Goal: Task Accomplishment & Management: Manage account settings

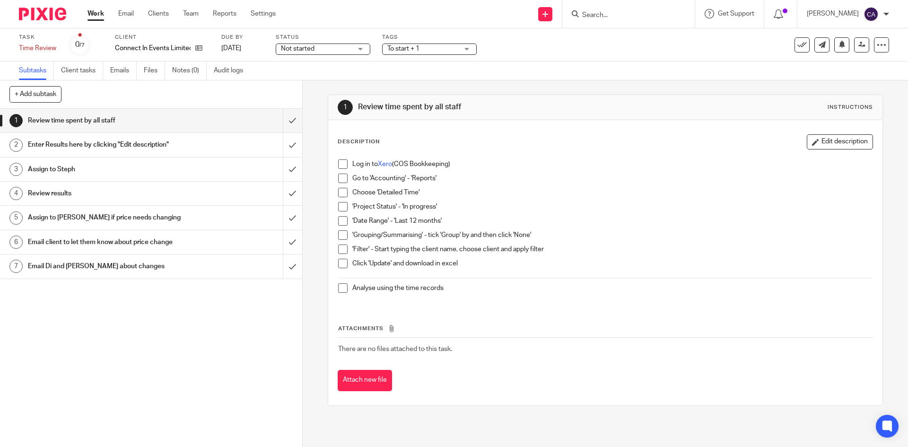
click at [315, 47] on span "Not started" at bounding box center [316, 49] width 71 height 10
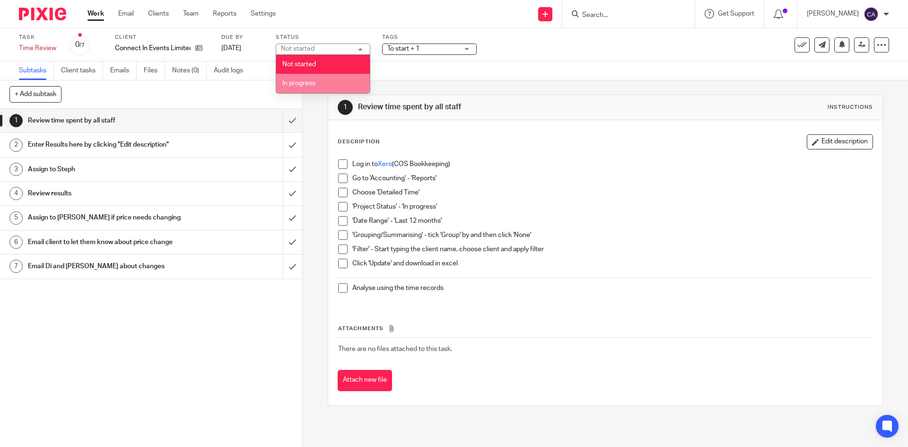
click at [313, 80] on span "In progress" at bounding box center [298, 83] width 33 height 7
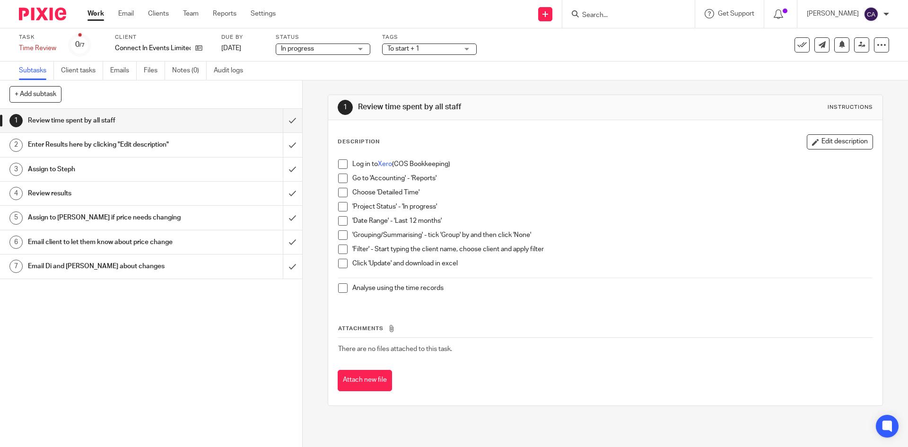
click at [427, 45] on span "To start + 1" at bounding box center [422, 49] width 71 height 10
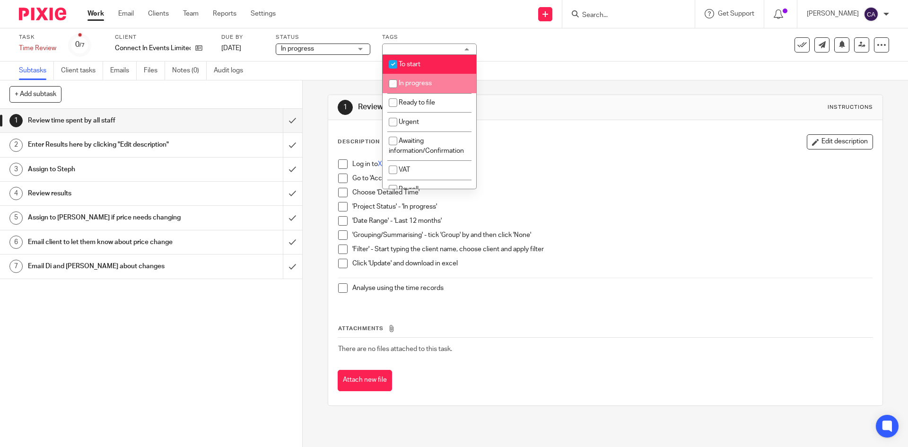
click at [414, 81] on span "In progress" at bounding box center [415, 83] width 33 height 7
checkbox input "true"
click at [399, 53] on div "To start + 2" at bounding box center [429, 49] width 95 height 11
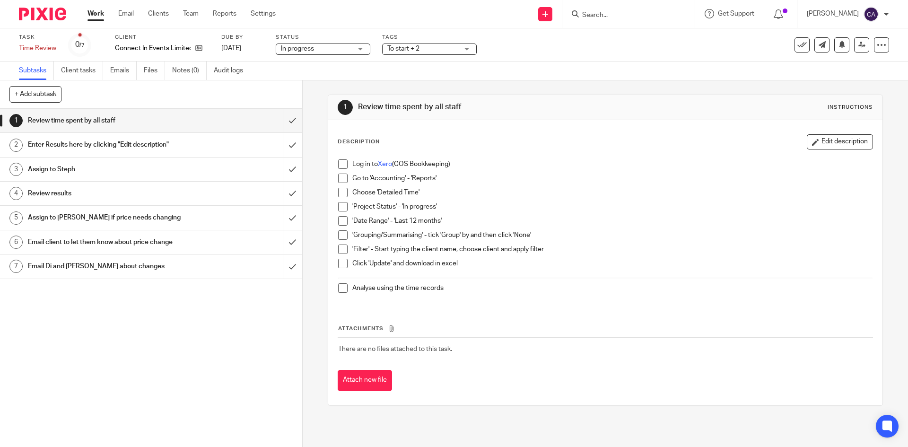
click at [402, 47] on span "To start + 2" at bounding box center [403, 48] width 32 height 7
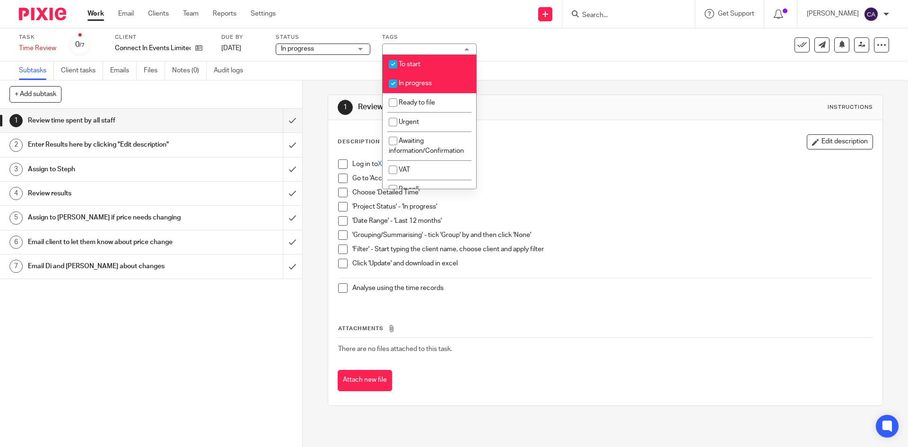
click at [395, 62] on input "checkbox" at bounding box center [393, 64] width 18 height 18
checkbox input "false"
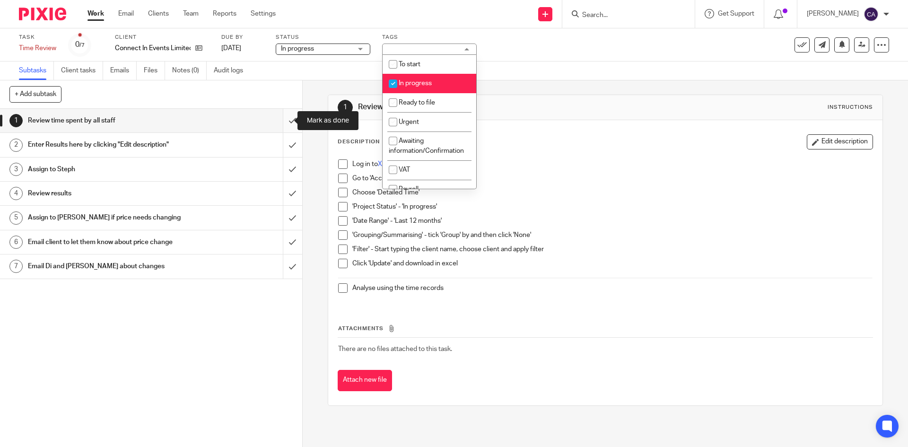
click at [285, 116] on input "submit" at bounding box center [151, 121] width 302 height 24
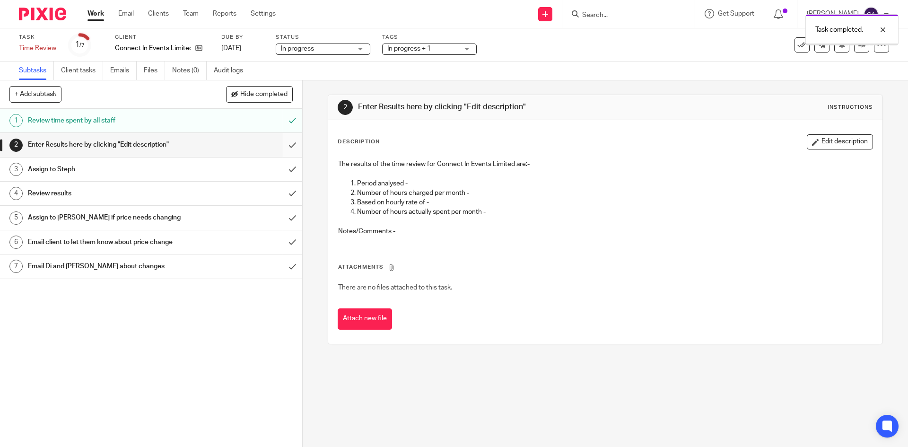
click at [282, 147] on input "submit" at bounding box center [151, 145] width 302 height 24
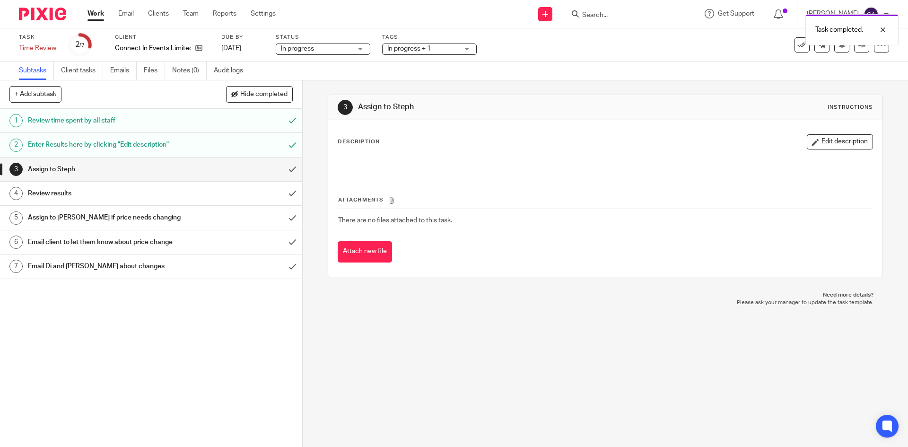
click at [229, 141] on div "Enter Results here by clicking "Edit description"" at bounding box center [150, 145] width 245 height 14
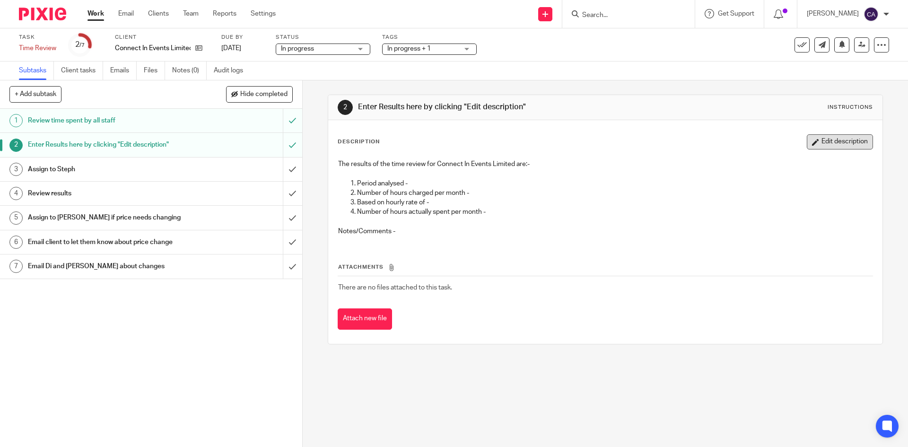
click at [820, 139] on button "Edit description" at bounding box center [840, 141] width 66 height 15
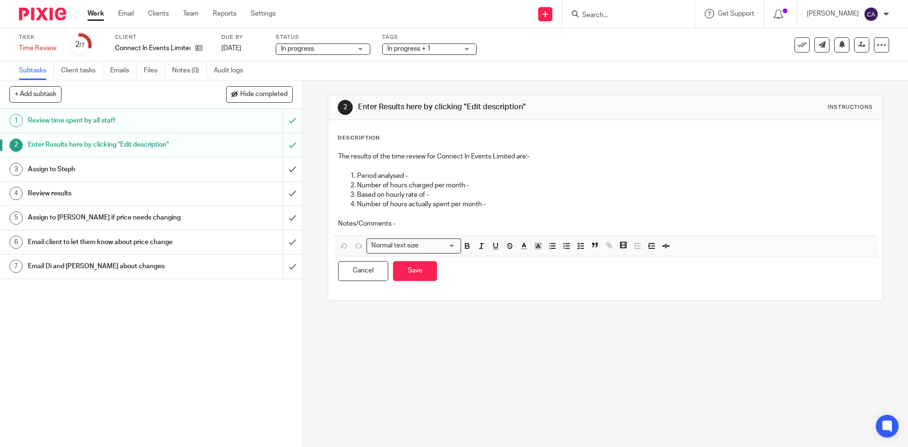
click at [434, 172] on p "Period analysed -" at bounding box center [614, 175] width 515 height 9
click at [493, 186] on p "Number of hours charged per month -" at bounding box center [614, 185] width 515 height 9
click at [444, 197] on p "Based on hourly rate of -" at bounding box center [614, 194] width 515 height 9
click at [514, 207] on p "Number of hours actually spent per month -" at bounding box center [614, 204] width 515 height 9
click at [426, 225] on p "Notes/Comments -" at bounding box center [605, 223] width 534 height 9
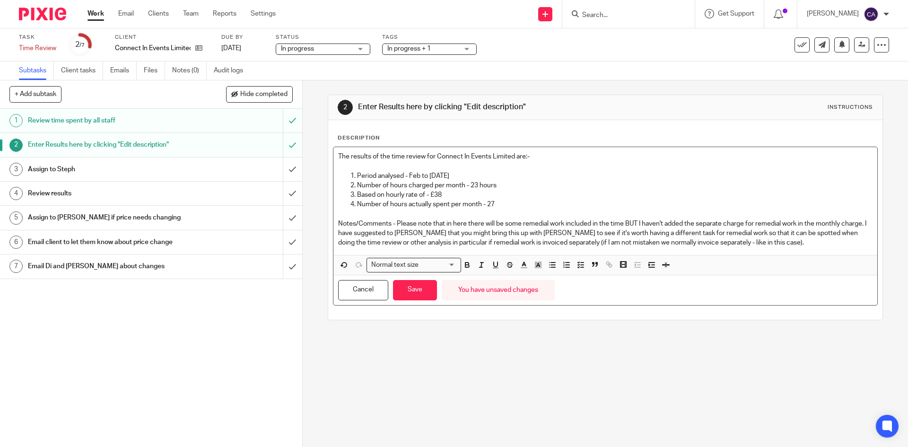
click at [481, 232] on p "Notes/Comments - Please note that in here there will be some remedial work incl…" at bounding box center [605, 233] width 534 height 29
click at [390, 241] on p "Notes/Comments - Please note that in here there will be some remedial work incl…" at bounding box center [605, 233] width 534 height 29
click at [419, 283] on button "Save" at bounding box center [415, 290] width 44 height 20
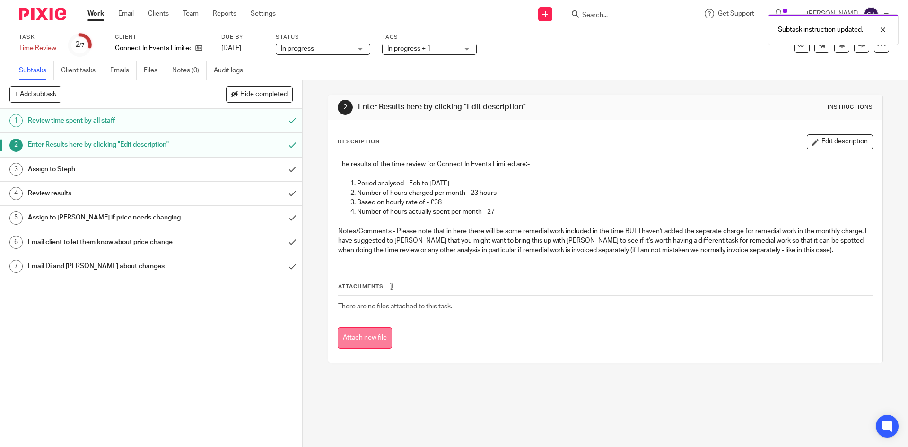
click at [355, 344] on button "Attach new file" at bounding box center [365, 337] width 54 height 21
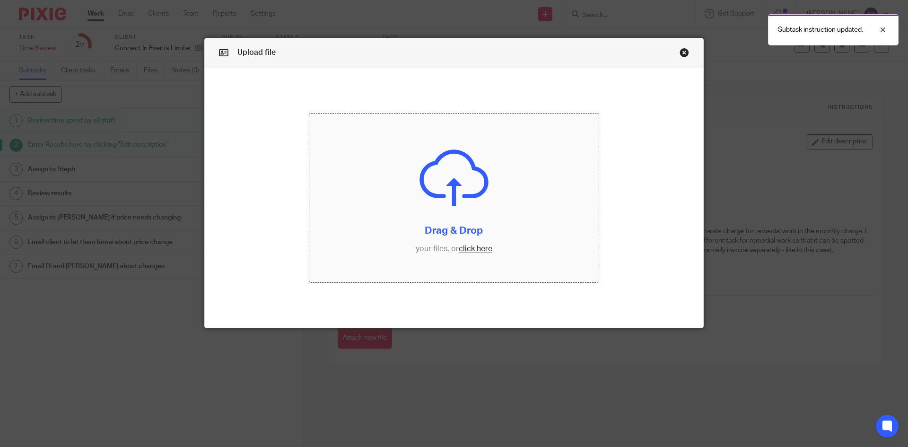
click at [473, 250] on input "file" at bounding box center [454, 197] width 290 height 169
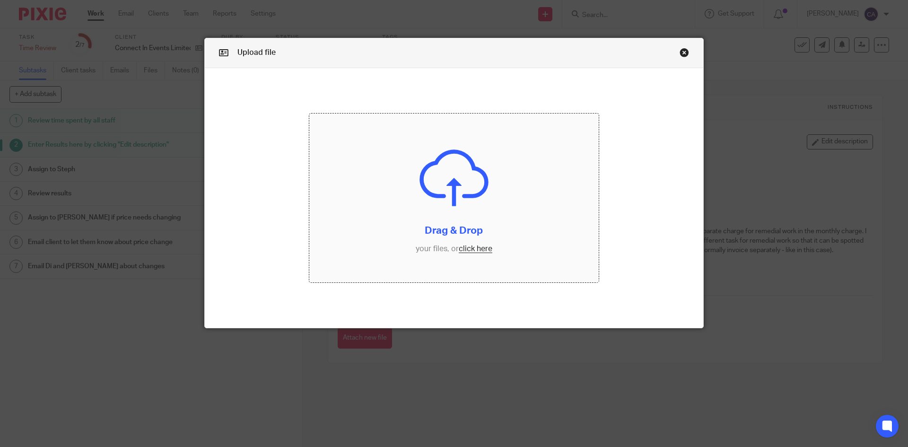
click at [462, 249] on input "file" at bounding box center [454, 197] width 290 height 169
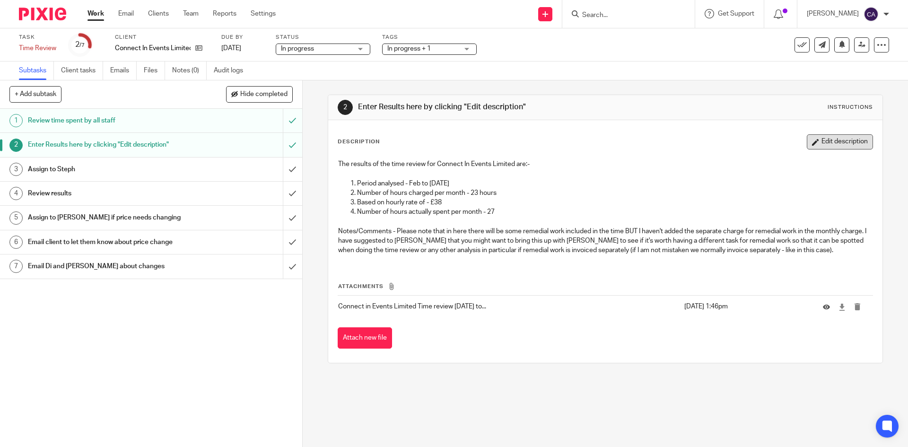
click at [819, 139] on button "Edit description" at bounding box center [840, 141] width 66 height 15
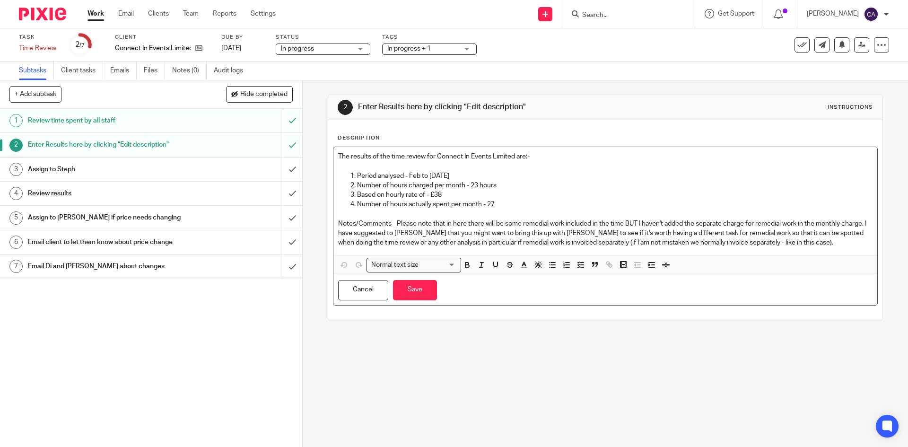
click at [810, 239] on p "Notes/Comments - Please note that in here there will be some remedial work incl…" at bounding box center [605, 233] width 534 height 29
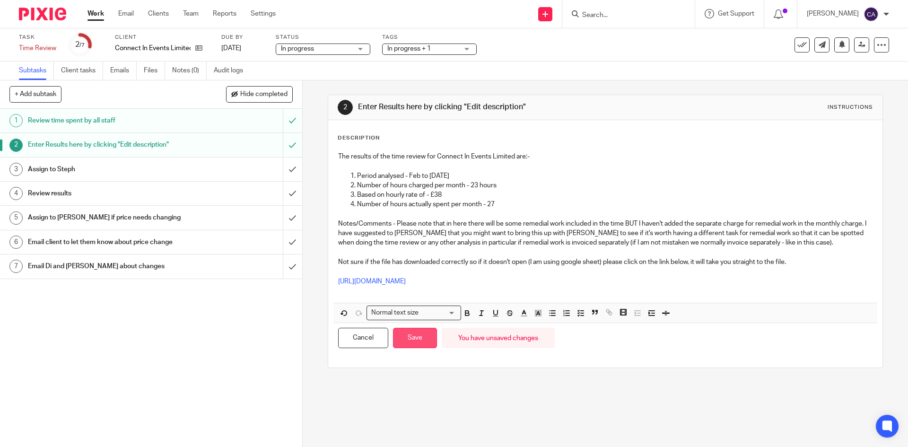
click at [415, 338] on button "Save" at bounding box center [415, 338] width 44 height 20
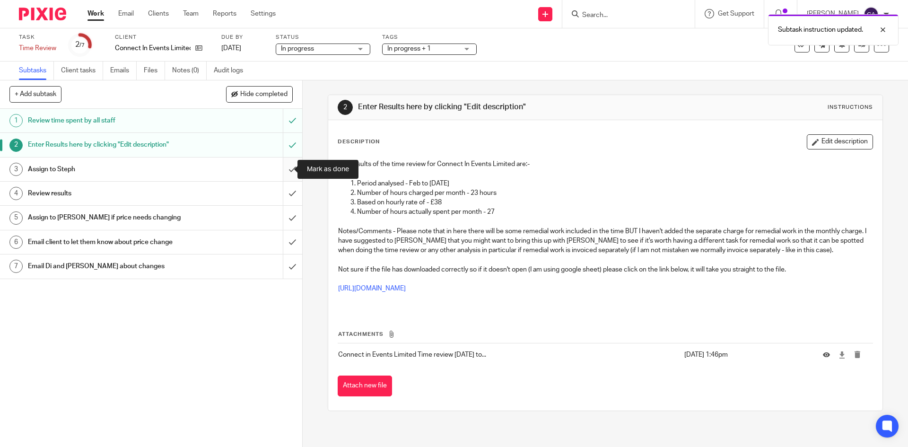
click at [279, 169] on input "submit" at bounding box center [151, 169] width 302 height 24
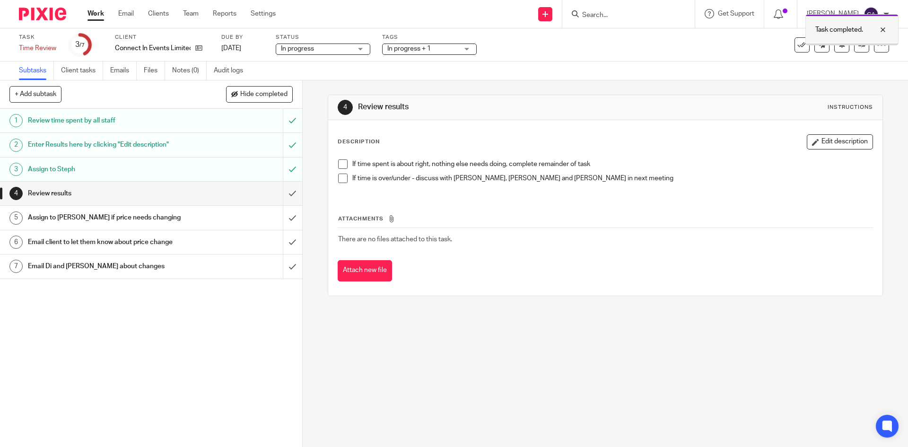
click at [882, 31] on div at bounding box center [876, 29] width 26 height 11
click at [858, 47] on icon at bounding box center [861, 44] width 7 height 7
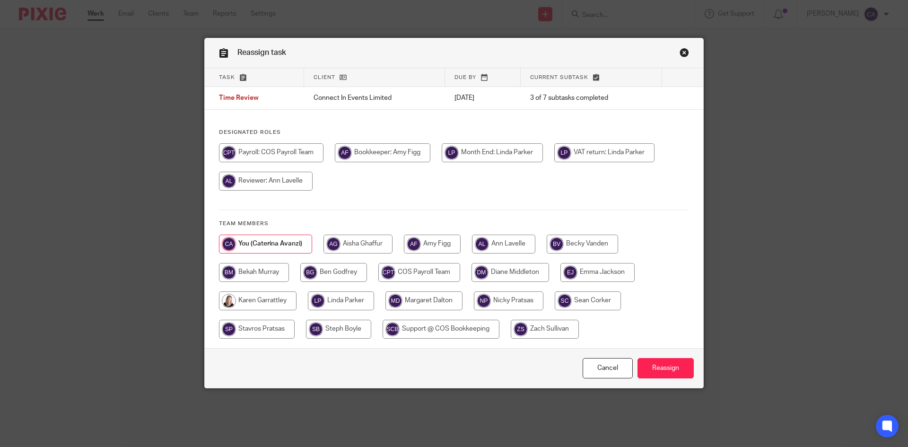
click at [335, 324] on input "radio" at bounding box center [338, 329] width 65 height 19
radio input "true"
click at [656, 365] on input "Reassign" at bounding box center [665, 368] width 56 height 20
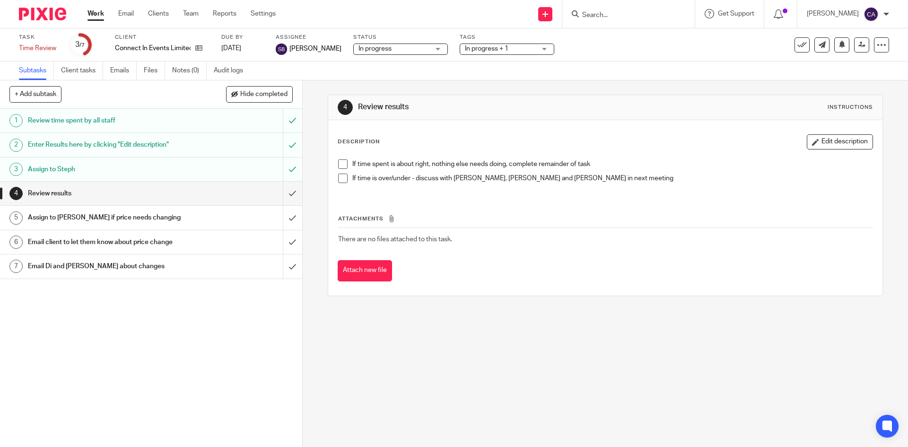
click at [97, 15] on link "Work" at bounding box center [95, 13] width 17 height 9
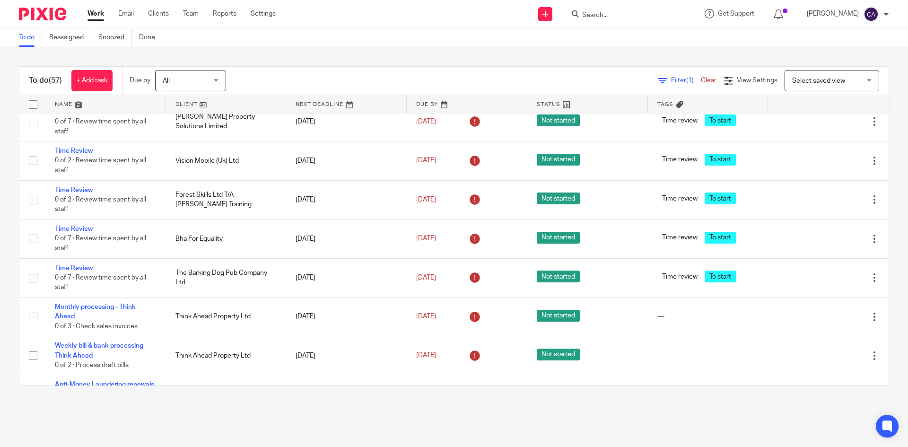
scroll to position [1182, 0]
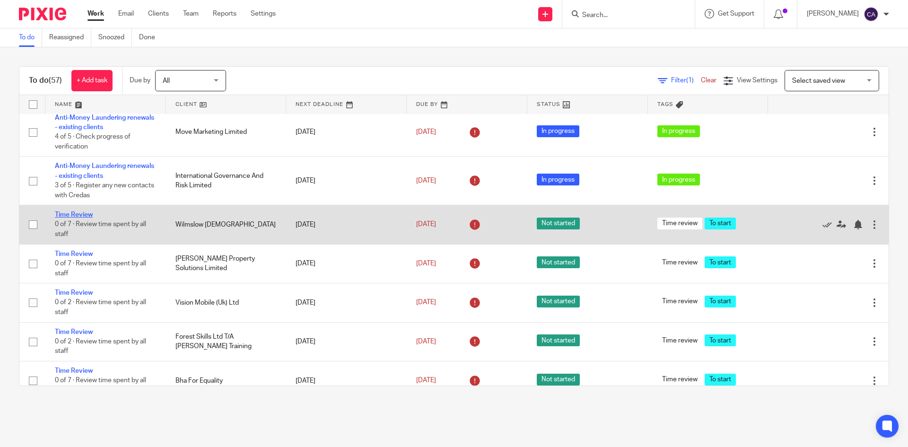
click at [81, 212] on link "Time Review" at bounding box center [74, 214] width 38 height 7
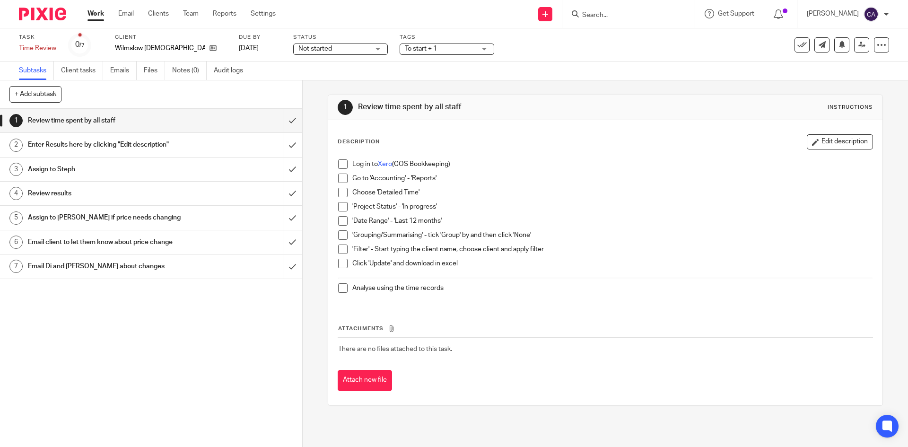
click at [350, 46] on span "Not started" at bounding box center [333, 49] width 71 height 10
click at [324, 81] on span "In progress" at bounding box center [319, 83] width 33 height 7
click at [445, 46] on span "To start + 1" at bounding box center [440, 49] width 71 height 10
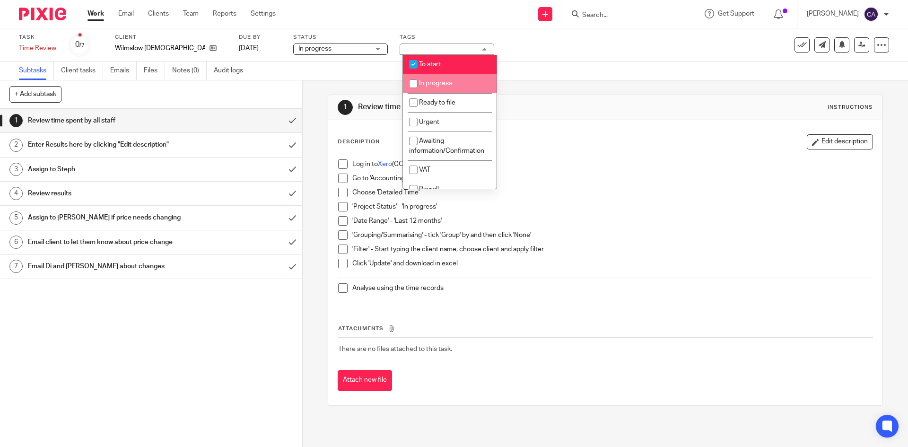
click at [427, 79] on li "In progress" at bounding box center [450, 83] width 94 height 19
checkbox input "true"
click at [425, 66] on span "To start" at bounding box center [430, 64] width 22 height 7
checkbox input "false"
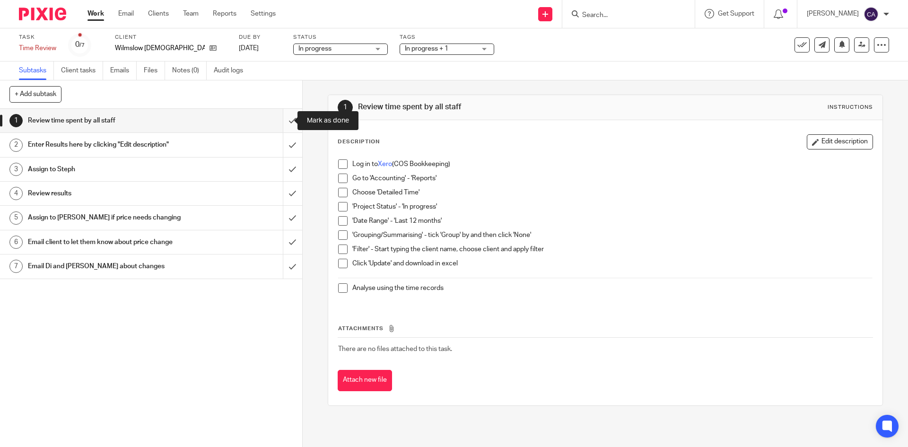
click at [281, 119] on input "submit" at bounding box center [151, 121] width 302 height 24
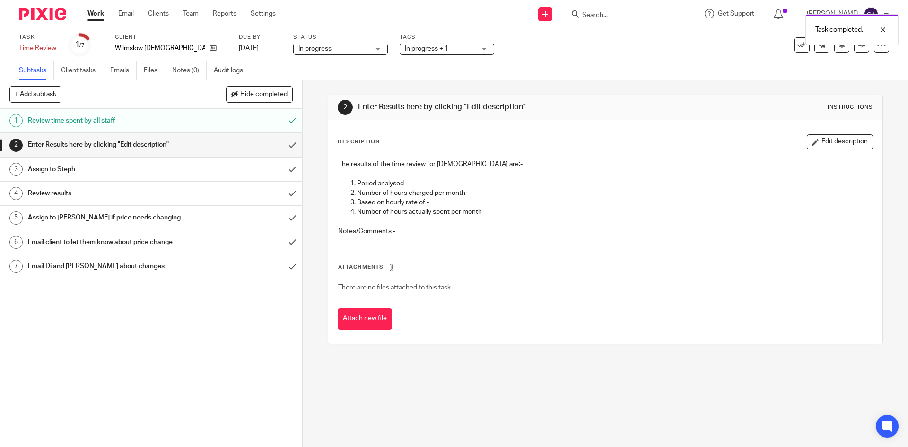
click at [838, 142] on button "Edit description" at bounding box center [840, 141] width 66 height 15
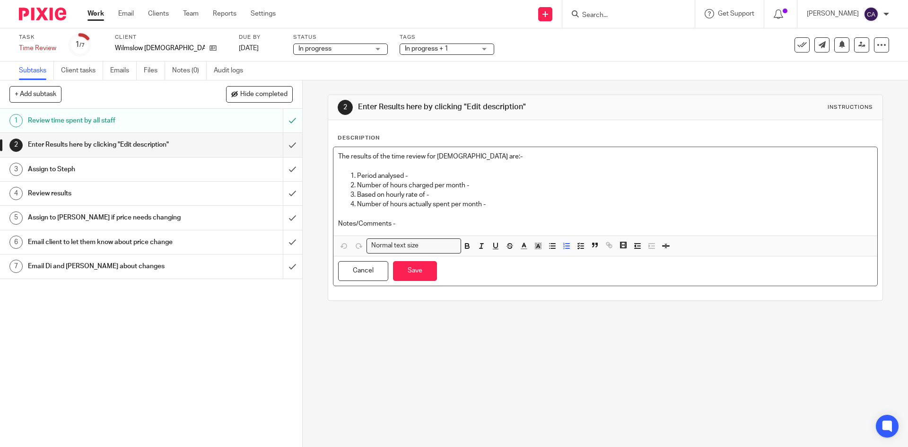
click at [418, 174] on p "Period analysed -" at bounding box center [614, 175] width 515 height 9
click at [504, 181] on p "Number of hours charged per month -" at bounding box center [614, 185] width 515 height 9
click at [438, 194] on p "Based on hourly rate of -" at bounding box center [614, 194] width 515 height 9
click at [490, 200] on p "Number of hours actually spent per month -" at bounding box center [614, 204] width 515 height 9
click at [428, 213] on p at bounding box center [605, 213] width 534 height 9
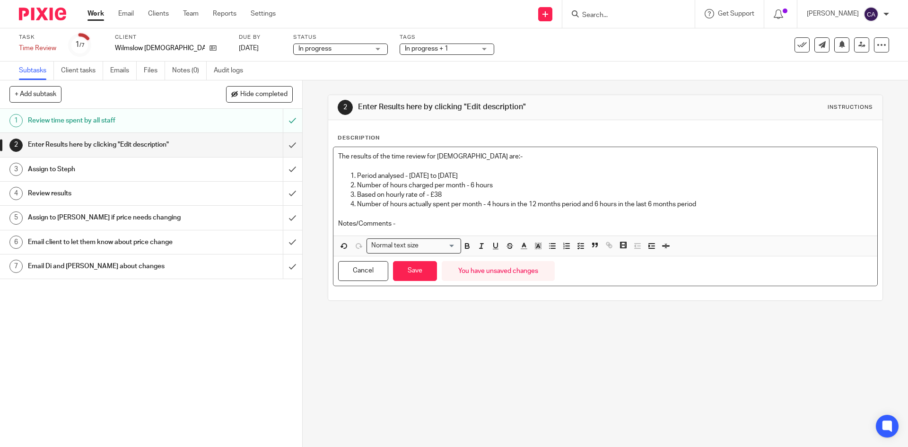
click at [428, 222] on p "Notes/Comments -" at bounding box center [605, 223] width 534 height 9
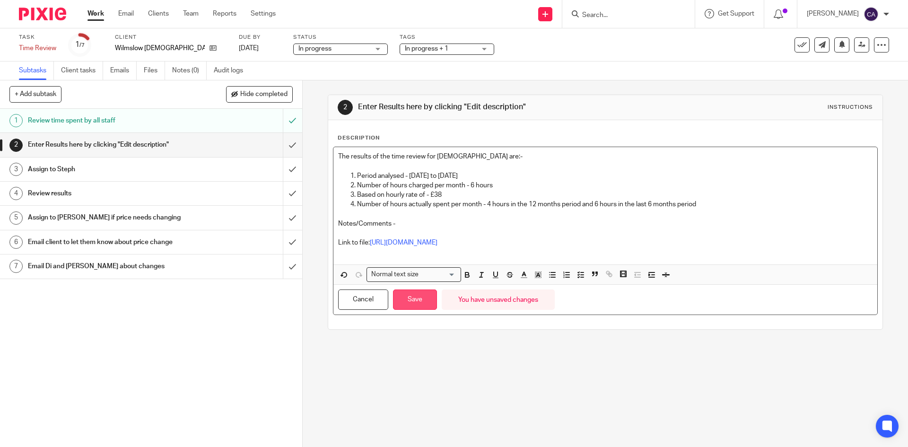
click at [414, 302] on button "Save" at bounding box center [415, 299] width 44 height 20
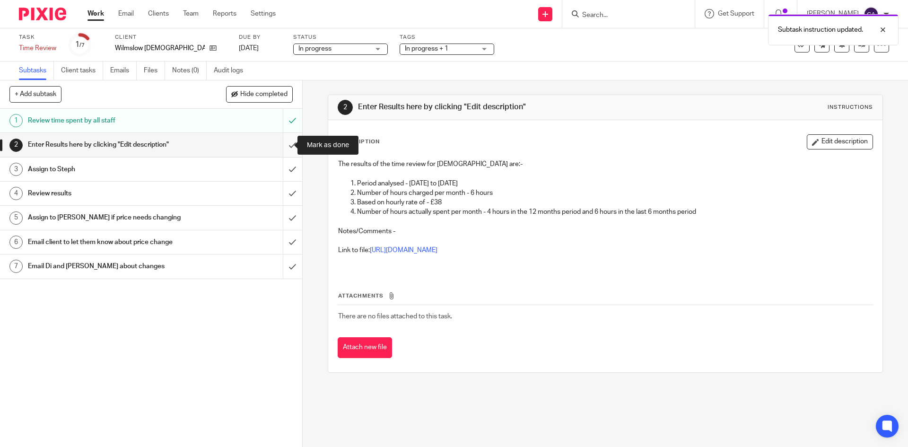
click at [281, 143] on input "submit" at bounding box center [151, 145] width 302 height 24
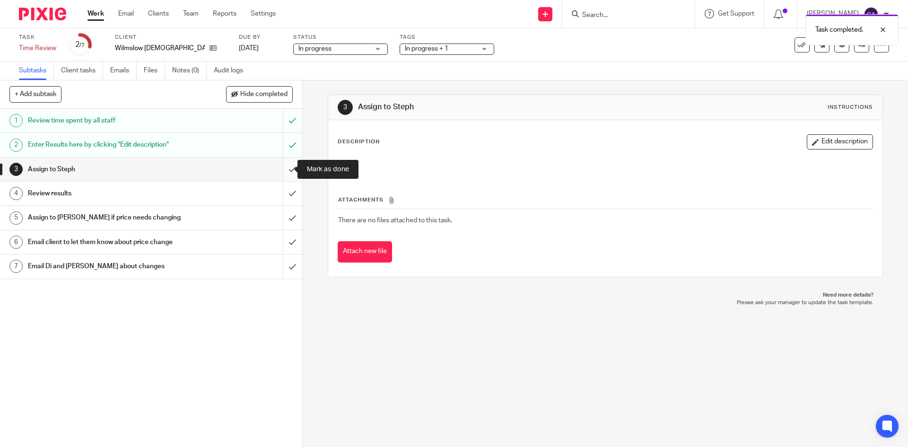
click at [285, 168] on input "submit" at bounding box center [151, 169] width 302 height 24
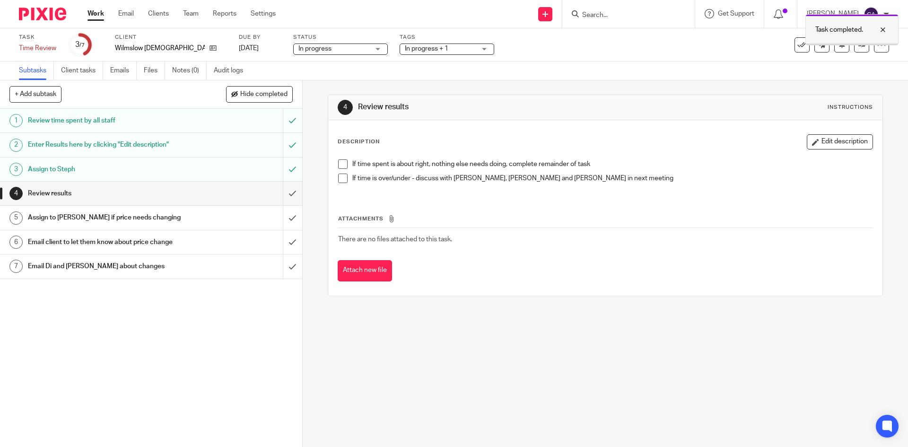
click at [882, 32] on div at bounding box center [876, 29] width 26 height 11
click at [860, 48] on link at bounding box center [861, 44] width 15 height 15
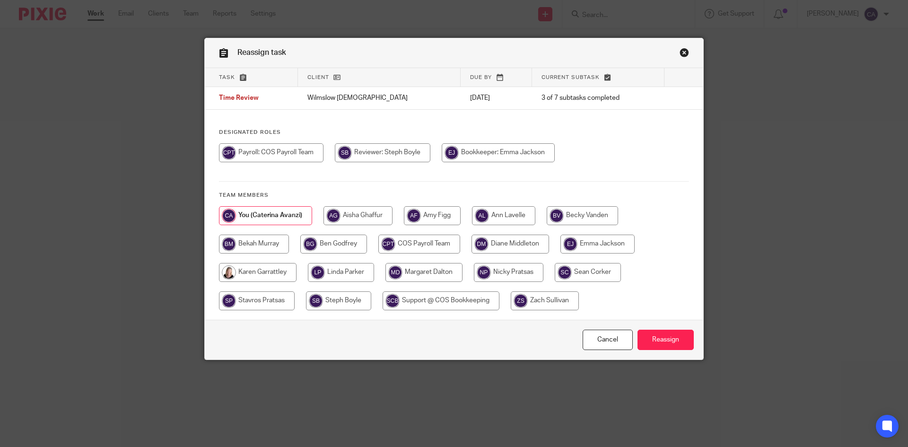
drag, startPoint x: 343, startPoint y: 300, endPoint x: 451, endPoint y: 312, distance: 108.5
click at [344, 300] on input "radio" at bounding box center [338, 300] width 65 height 19
radio input "true"
click at [653, 339] on input "Reassign" at bounding box center [665, 340] width 56 height 20
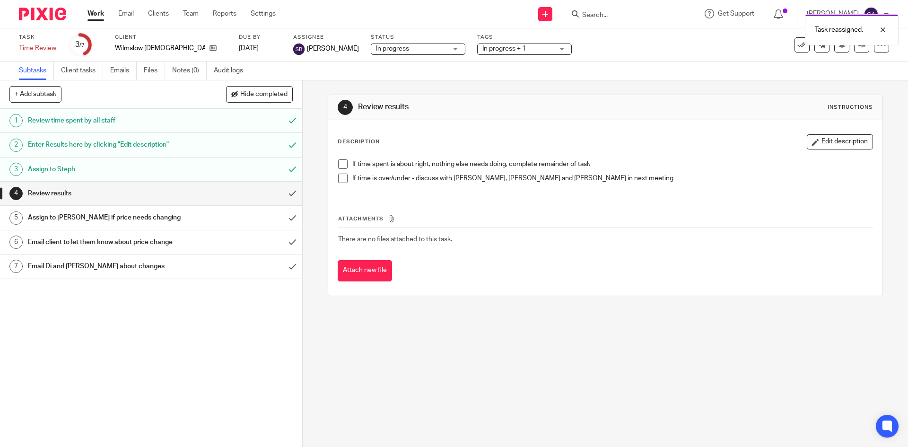
click at [90, 10] on link "Work" at bounding box center [95, 13] width 17 height 9
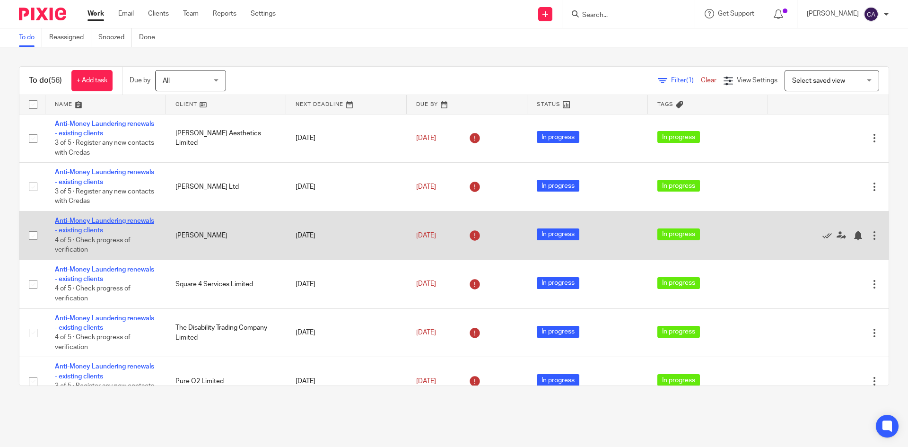
click at [91, 218] on link "Anti-Money Laundering renewals - existing clients" at bounding box center [104, 226] width 99 height 16
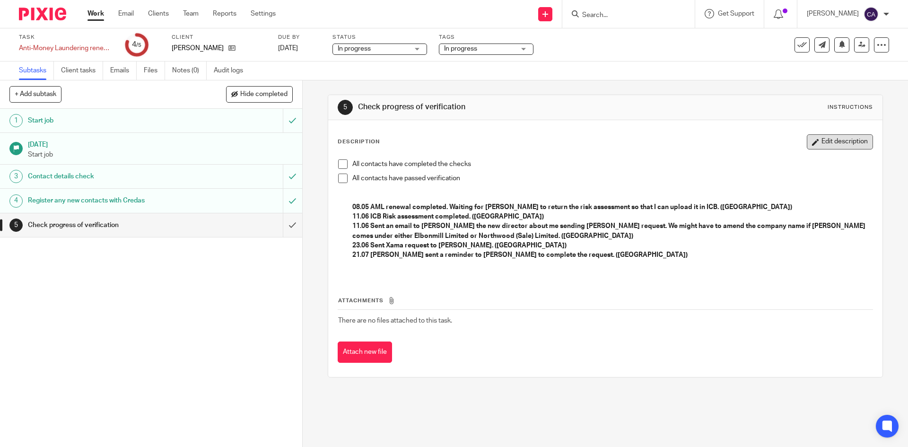
click at [817, 142] on button "Edit description" at bounding box center [840, 141] width 66 height 15
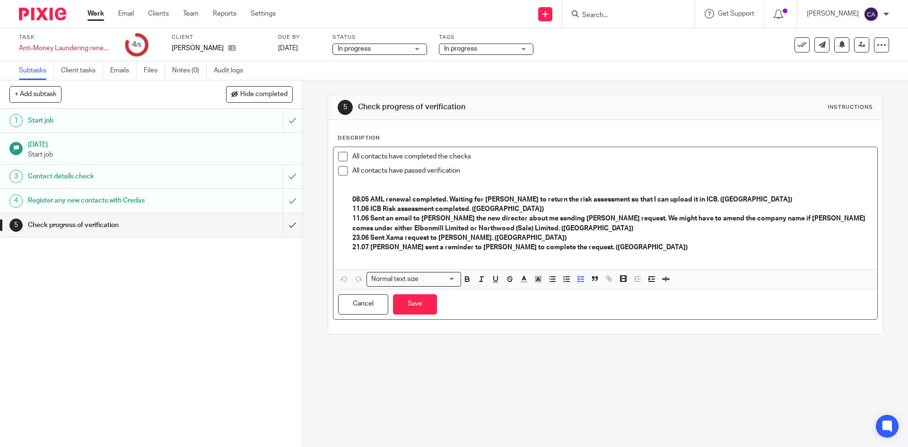
click at [567, 248] on p "21.07 Ann sent a reminder to Daniel to complete the request. (CA)" at bounding box center [612, 247] width 520 height 9
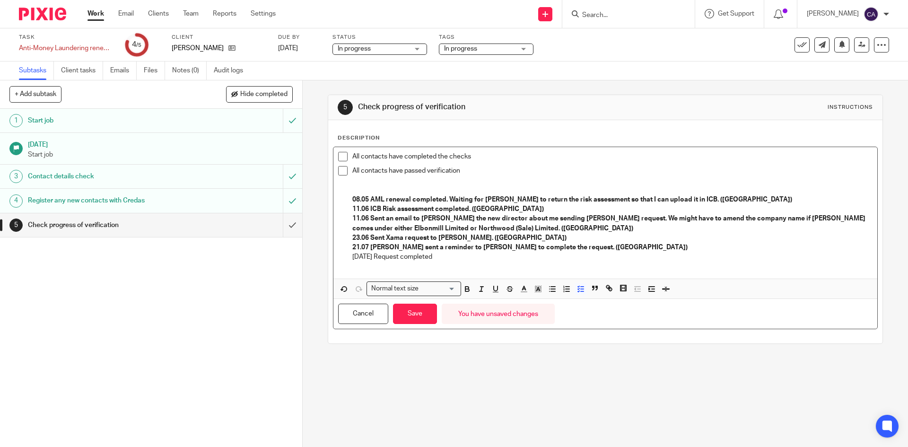
drag, startPoint x: 443, startPoint y: 261, endPoint x: 329, endPoint y: 261, distance: 114.0
click at [329, 261] on div "Description All contacts have completed the checks All contacts have passed ver…" at bounding box center [605, 231] width 554 height 223
click at [464, 288] on icon "button" at bounding box center [467, 289] width 9 height 9
click at [412, 314] on button "Save" at bounding box center [415, 314] width 44 height 20
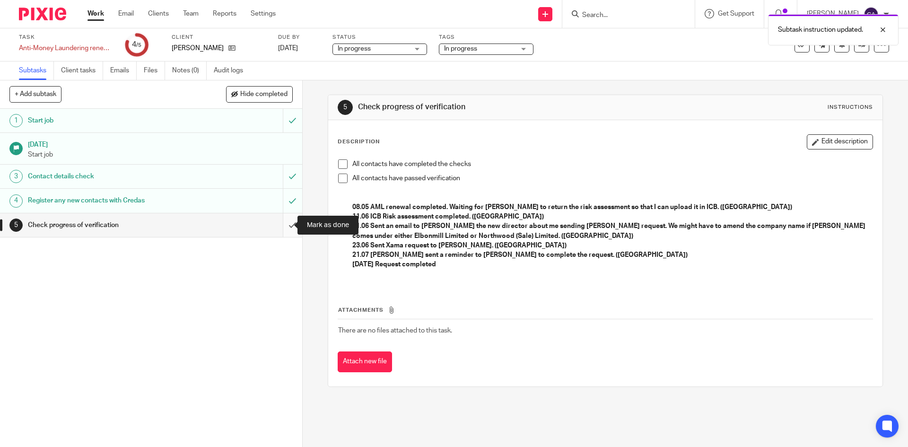
click at [280, 225] on input "submit" at bounding box center [151, 225] width 302 height 24
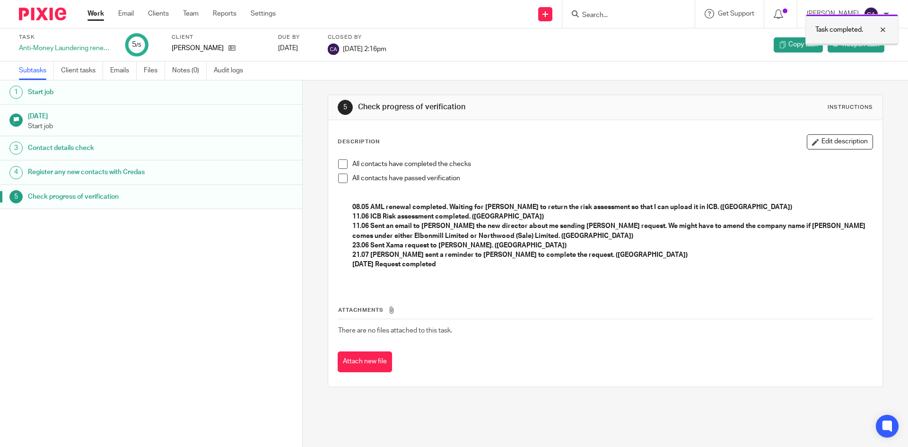
click at [880, 30] on div at bounding box center [876, 29] width 26 height 11
click at [95, 10] on link "Work" at bounding box center [95, 13] width 17 height 9
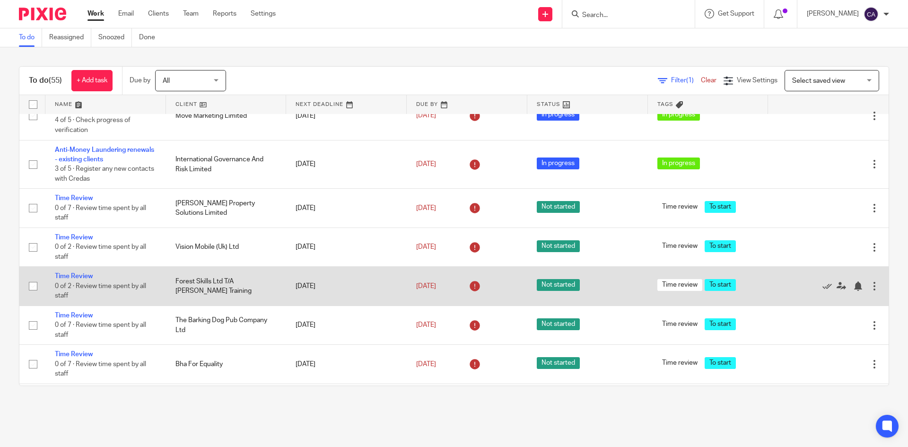
scroll to position [1135, 0]
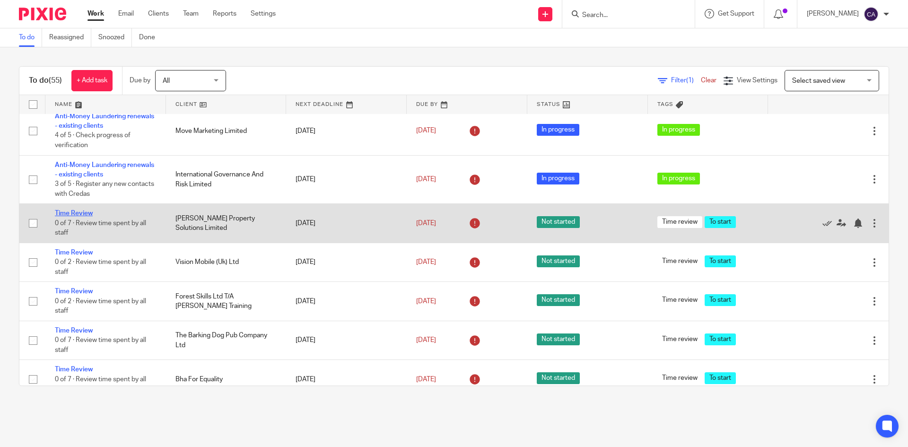
click at [74, 210] on link "Time Review" at bounding box center [74, 213] width 38 height 7
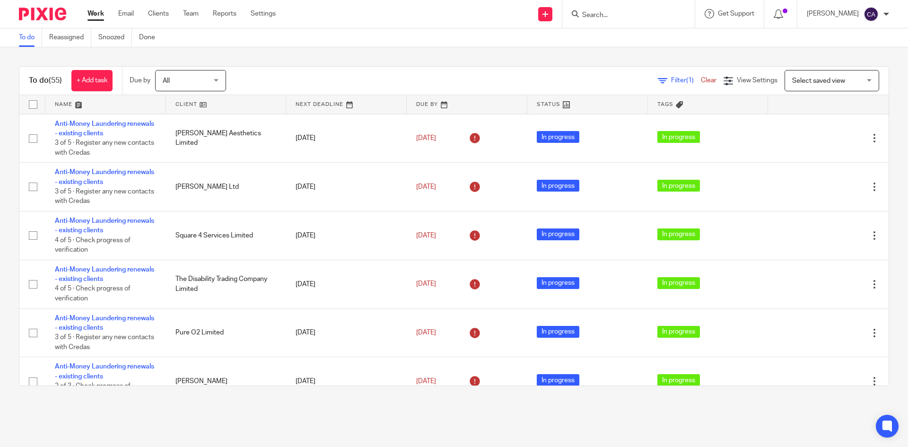
click at [607, 9] on form at bounding box center [631, 14] width 101 height 12
click at [608, 15] on input "Search" at bounding box center [623, 15] width 85 height 9
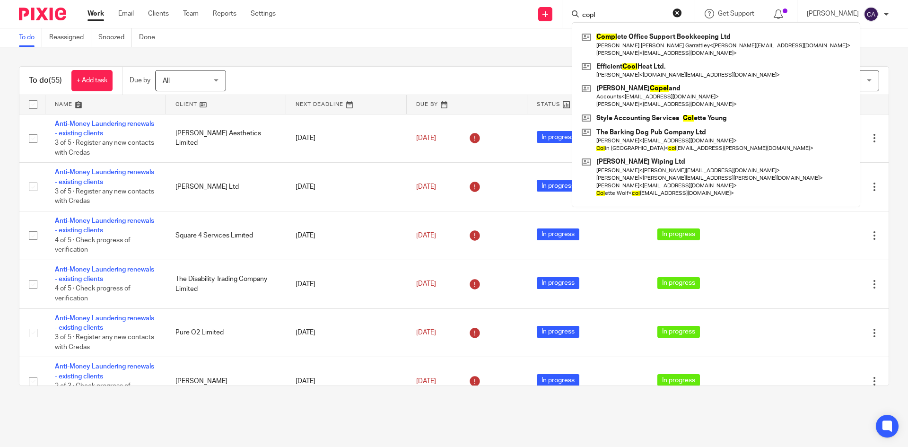
type input "copl"
click at [500, 77] on div "Filter (1) Clear View Settings View Settings (1) Filters Clear Save Manage save…" at bounding box center [566, 80] width 646 height 21
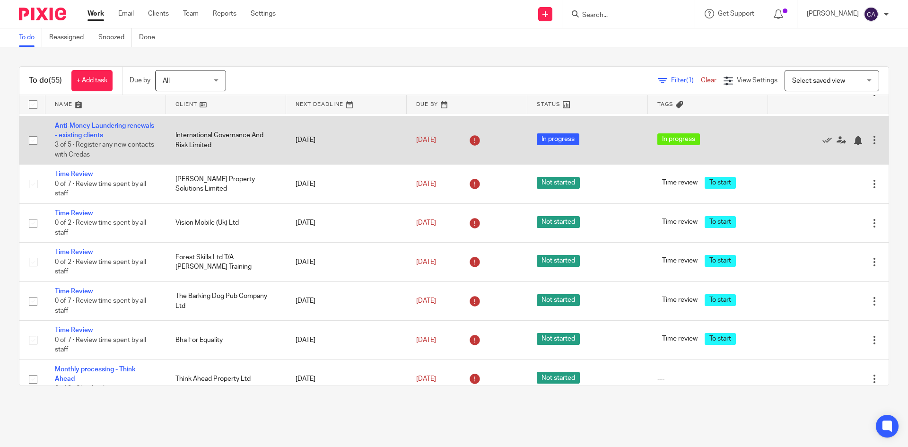
scroll to position [1088, 0]
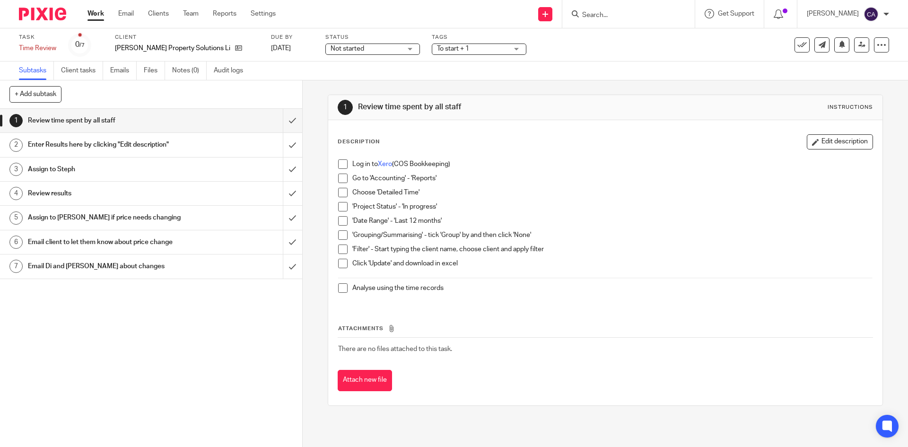
click at [331, 49] on span "Not started" at bounding box center [348, 48] width 34 height 7
click at [335, 84] on span "In progress" at bounding box center [329, 83] width 33 height 7
click at [459, 50] on span "To start + 1" at bounding box center [472, 49] width 71 height 10
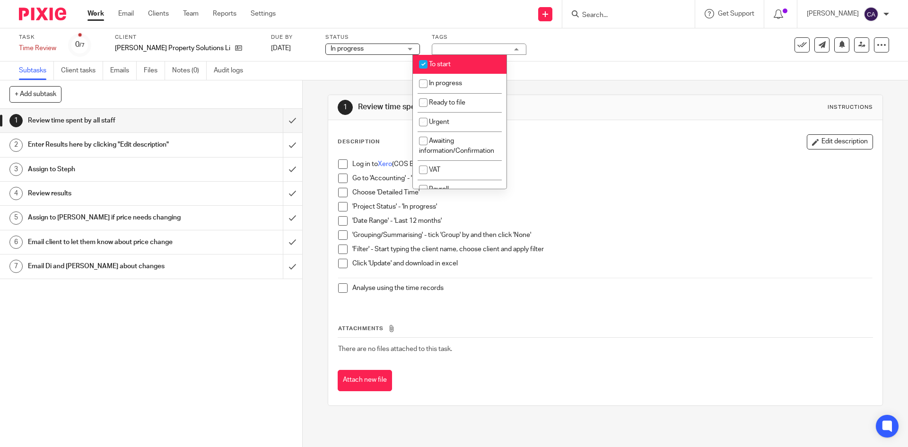
click at [449, 65] on span "To start" at bounding box center [440, 64] width 22 height 7
checkbox input "false"
click at [445, 79] on li "In progress" at bounding box center [460, 83] width 94 height 19
checkbox input "true"
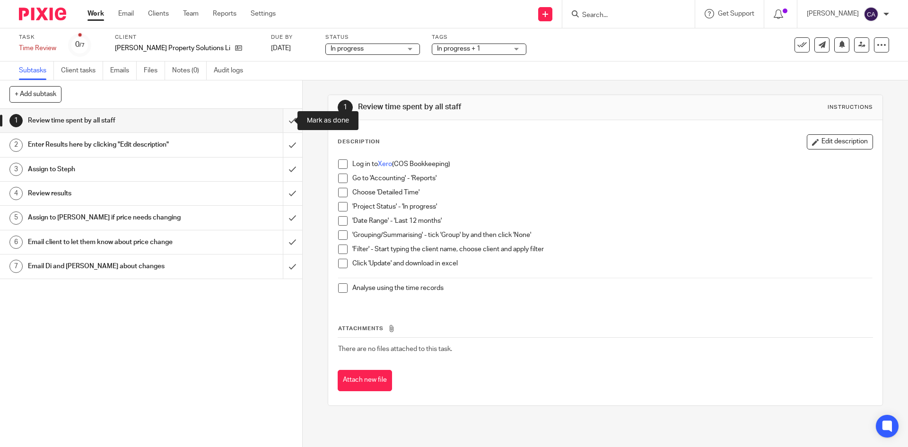
click at [279, 119] on input "submit" at bounding box center [151, 121] width 302 height 24
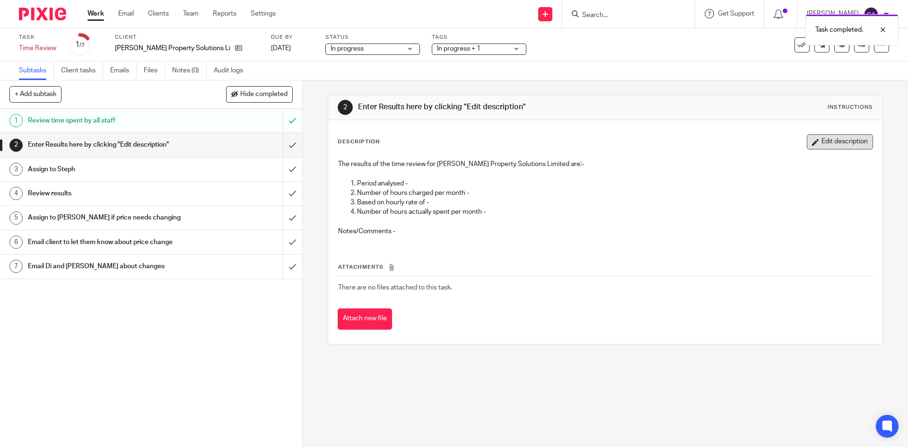
click at [824, 146] on button "Edit description" at bounding box center [840, 141] width 66 height 15
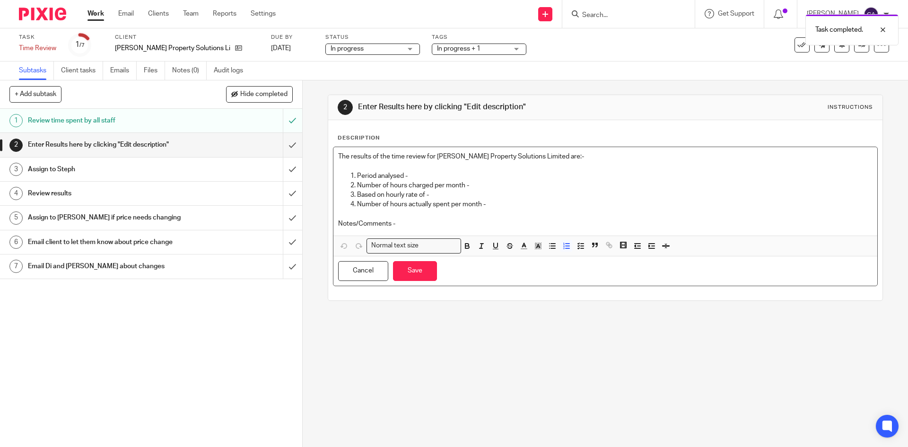
click at [432, 179] on ol "Period analysed - Number of hours charged per month - Based on hourly rate of -…" at bounding box center [605, 190] width 534 height 38
click at [431, 170] on p at bounding box center [605, 165] width 534 height 9
click at [418, 176] on p "Period analysed -" at bounding box center [614, 175] width 515 height 9
click at [497, 186] on p "Number of hours charged per month -" at bounding box center [614, 185] width 515 height 9
click at [459, 197] on p "Based on hourly rate of -" at bounding box center [614, 194] width 515 height 9
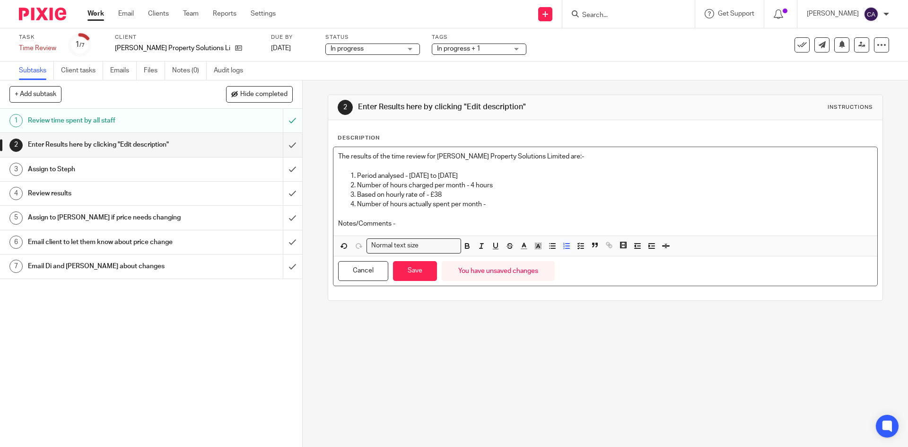
click at [514, 206] on p "Number of hours actually spent per month -" at bounding box center [614, 204] width 515 height 9
click at [419, 227] on p "Notes/Comments -" at bounding box center [605, 223] width 534 height 9
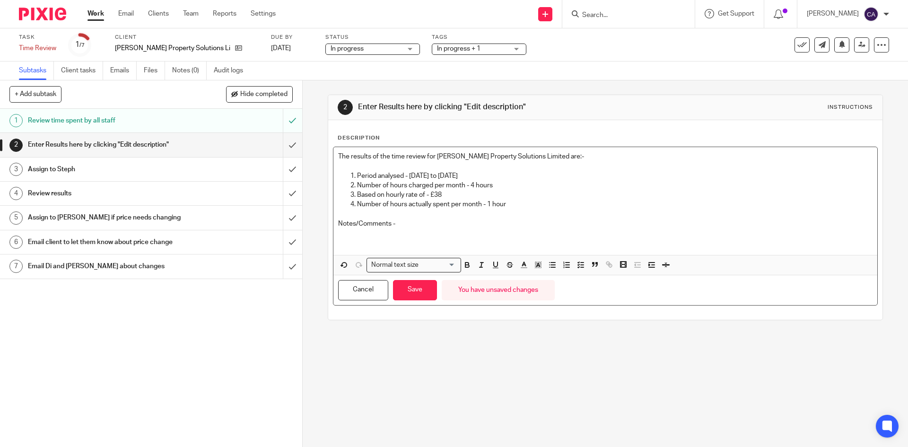
click at [342, 242] on p at bounding box center [605, 242] width 534 height 9
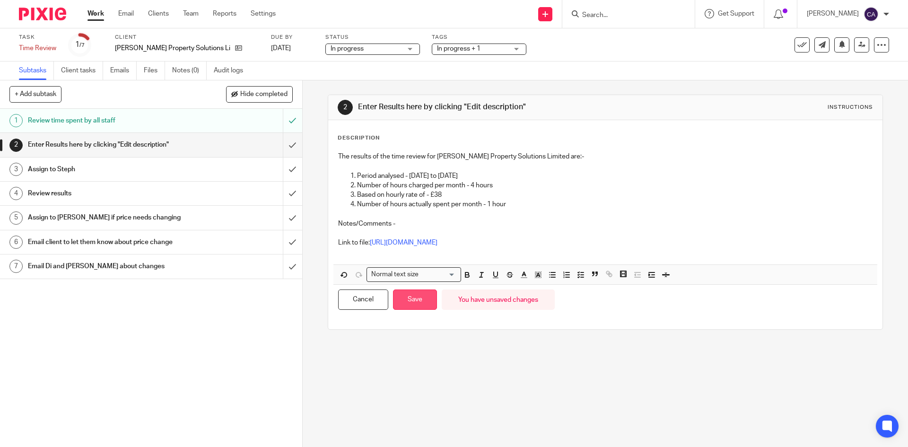
click at [404, 299] on button "Save" at bounding box center [415, 299] width 44 height 20
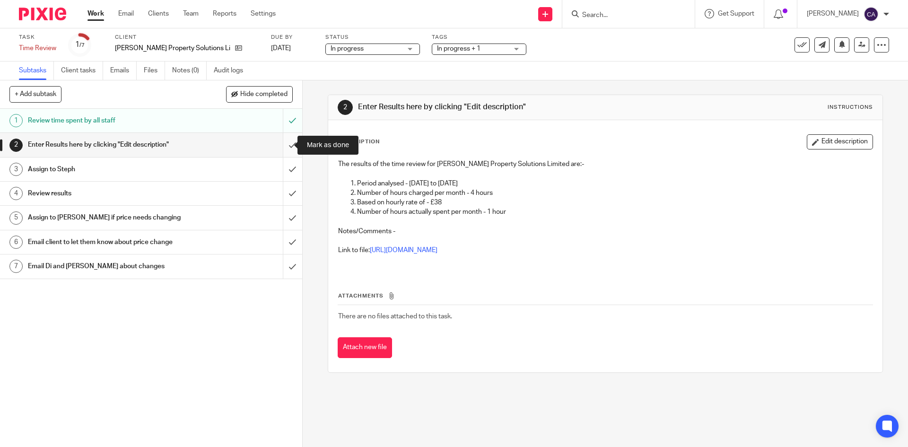
click at [282, 146] on input "submit" at bounding box center [151, 145] width 302 height 24
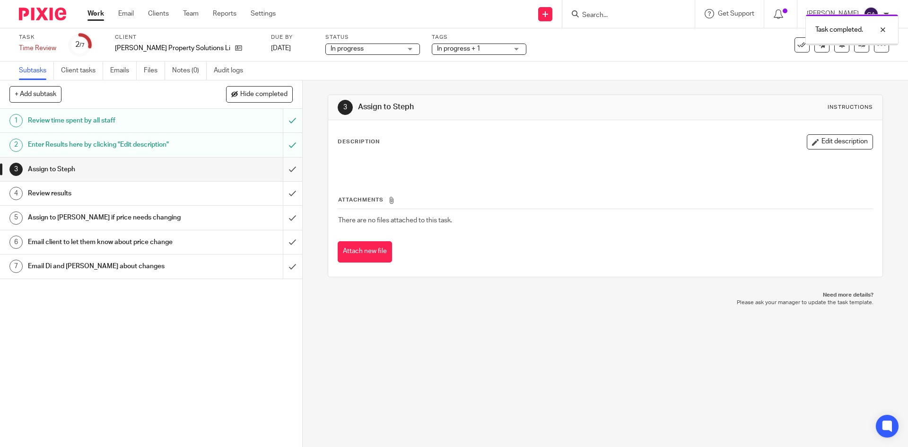
click at [285, 174] on input "submit" at bounding box center [151, 169] width 302 height 24
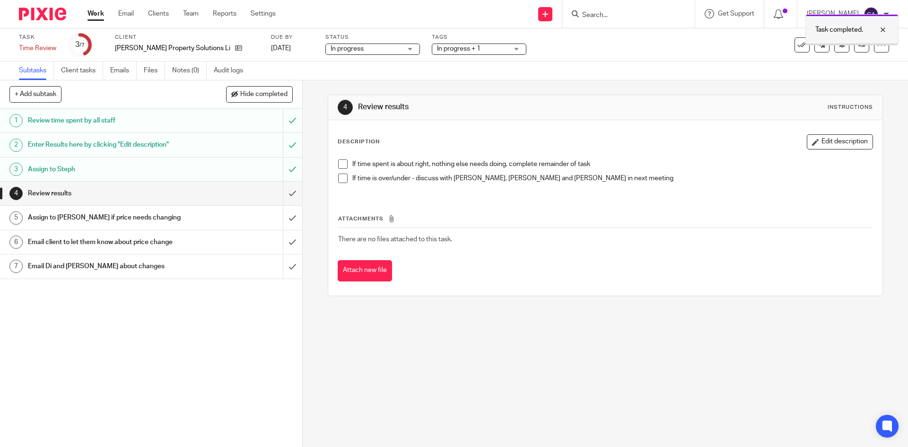
click at [890, 29] on div "Task completed." at bounding box center [851, 29] width 93 height 31
click at [858, 44] on icon at bounding box center [861, 44] width 7 height 7
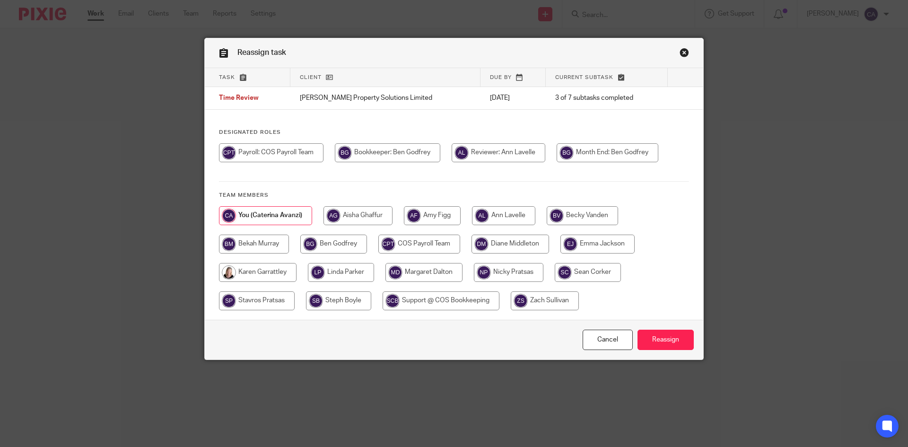
click at [337, 303] on input "radio" at bounding box center [338, 300] width 65 height 19
radio input "true"
click at [654, 338] on input "Reassign" at bounding box center [665, 340] width 56 height 20
